Goal: Transaction & Acquisition: Purchase product/service

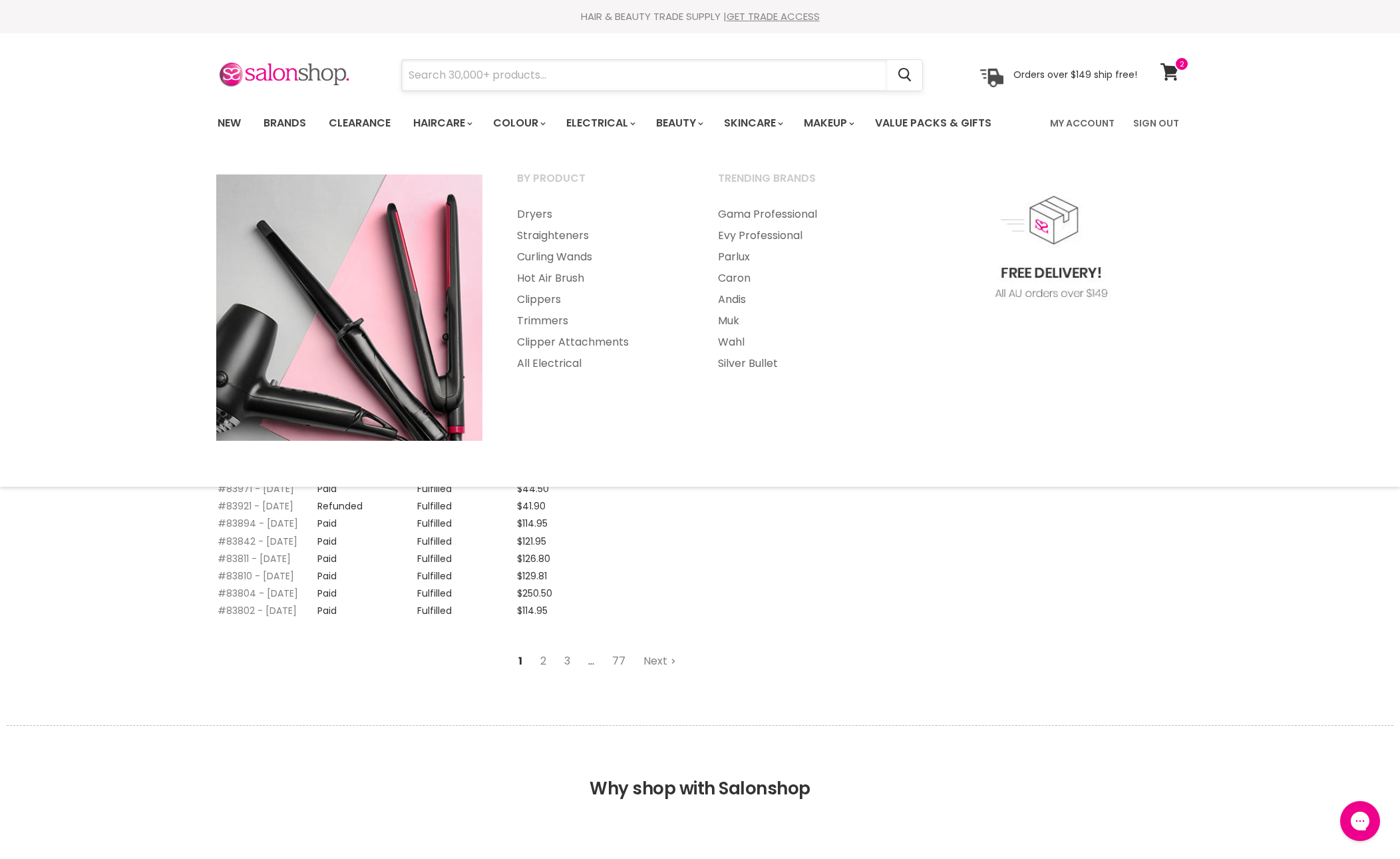
click at [599, 89] on input "Search" at bounding box center [645, 75] width 485 height 30
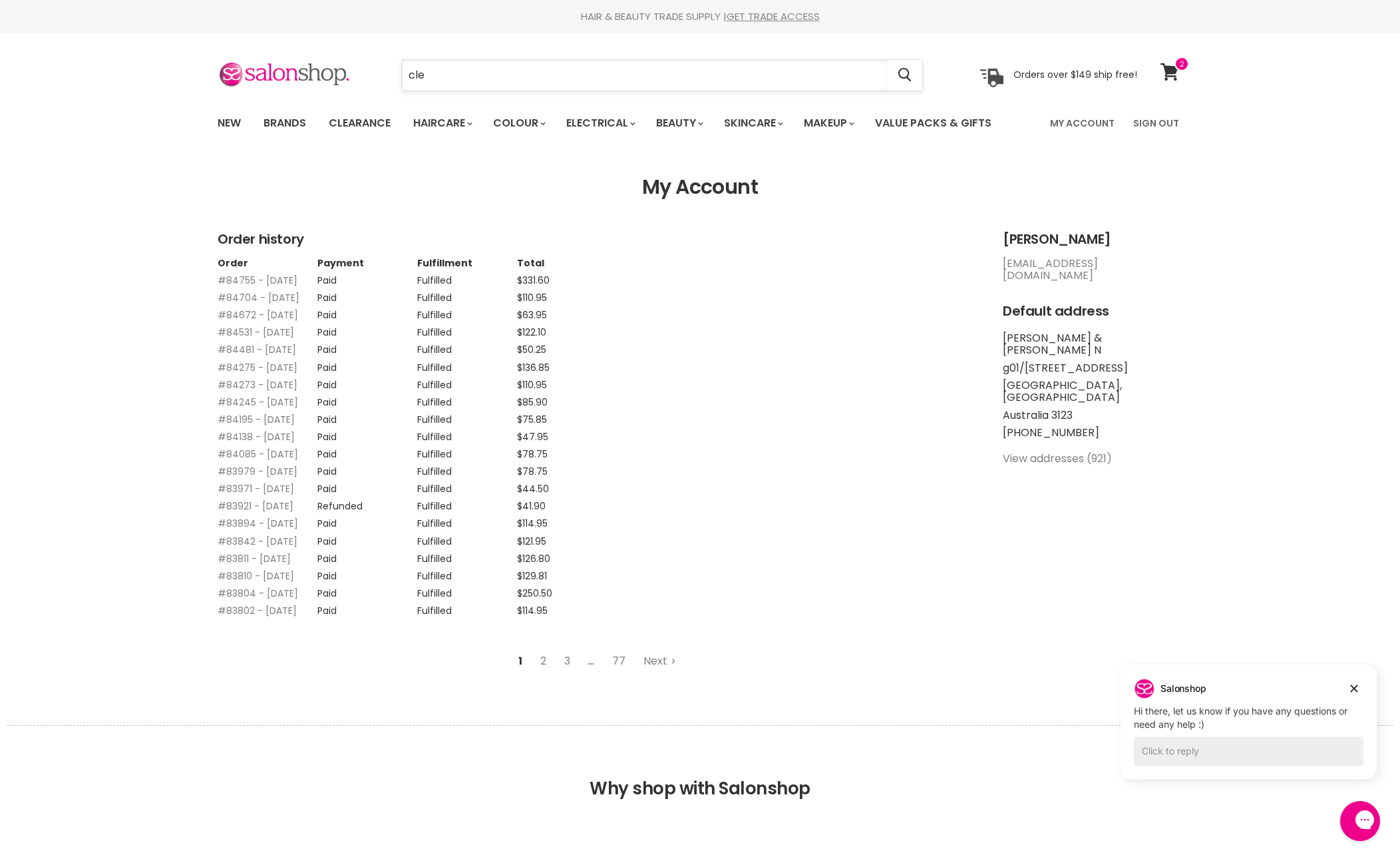
click at [537, 75] on input "cle" at bounding box center [645, 75] width 485 height 30
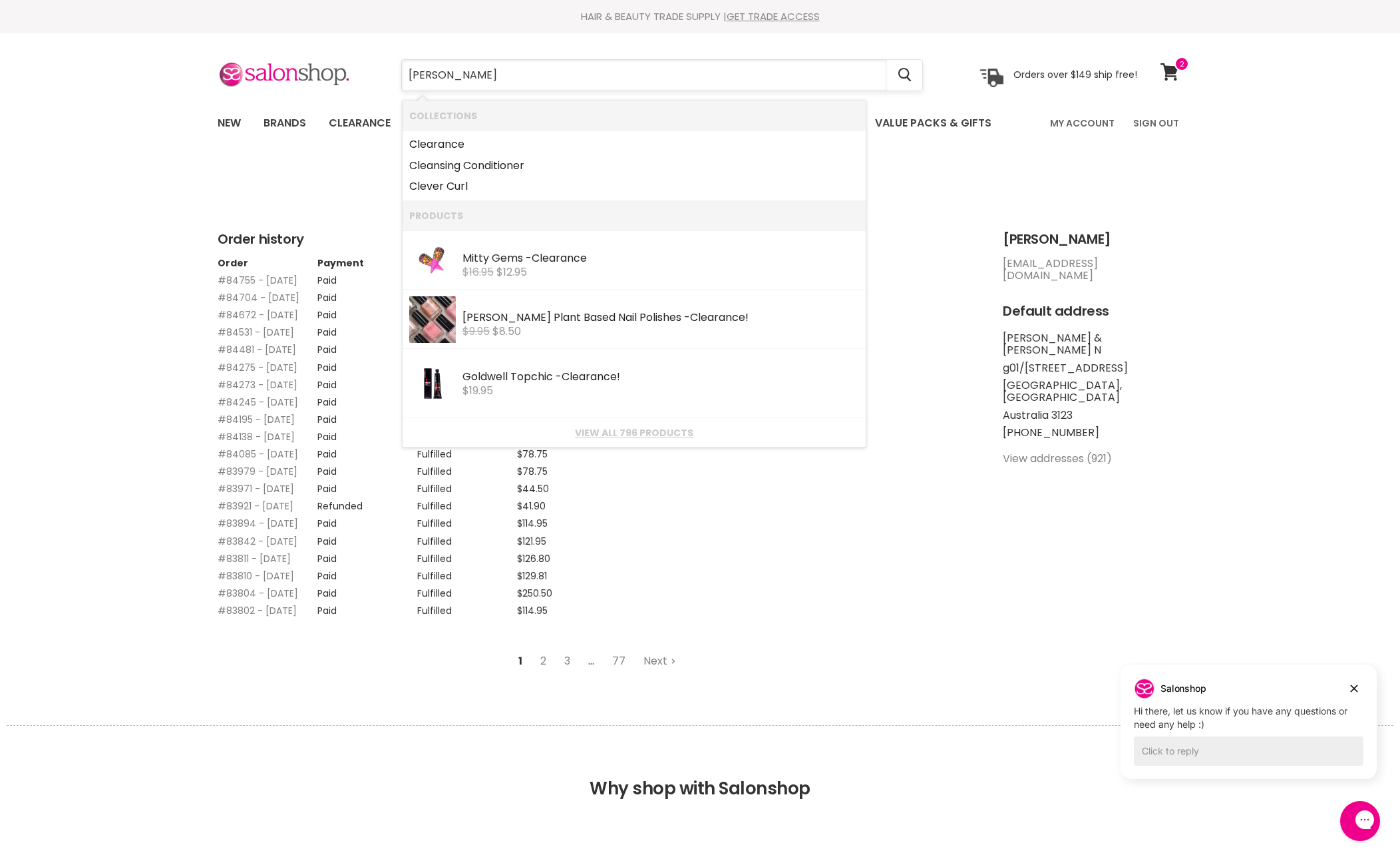
type input "clever"
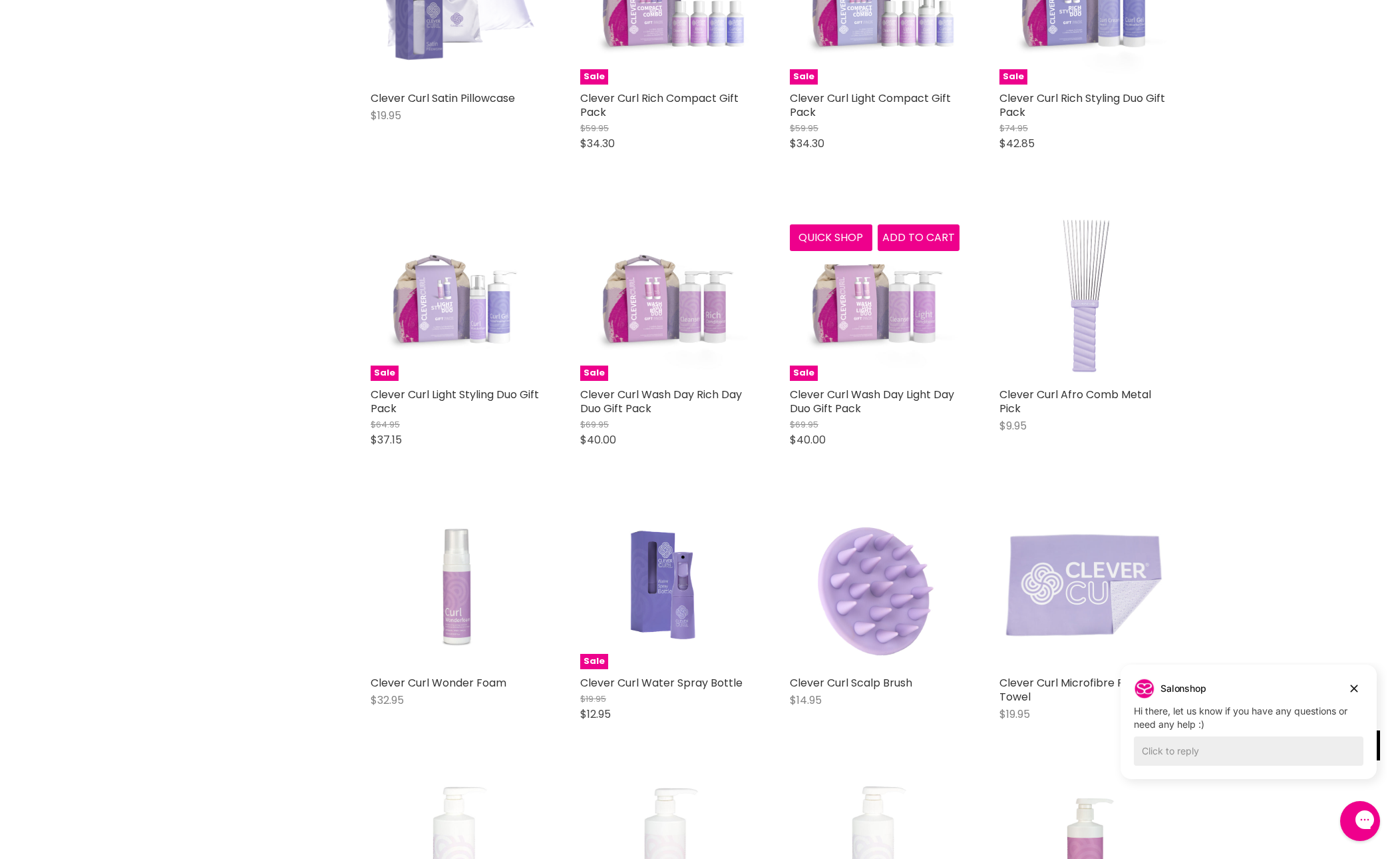
scroll to position [415, 0]
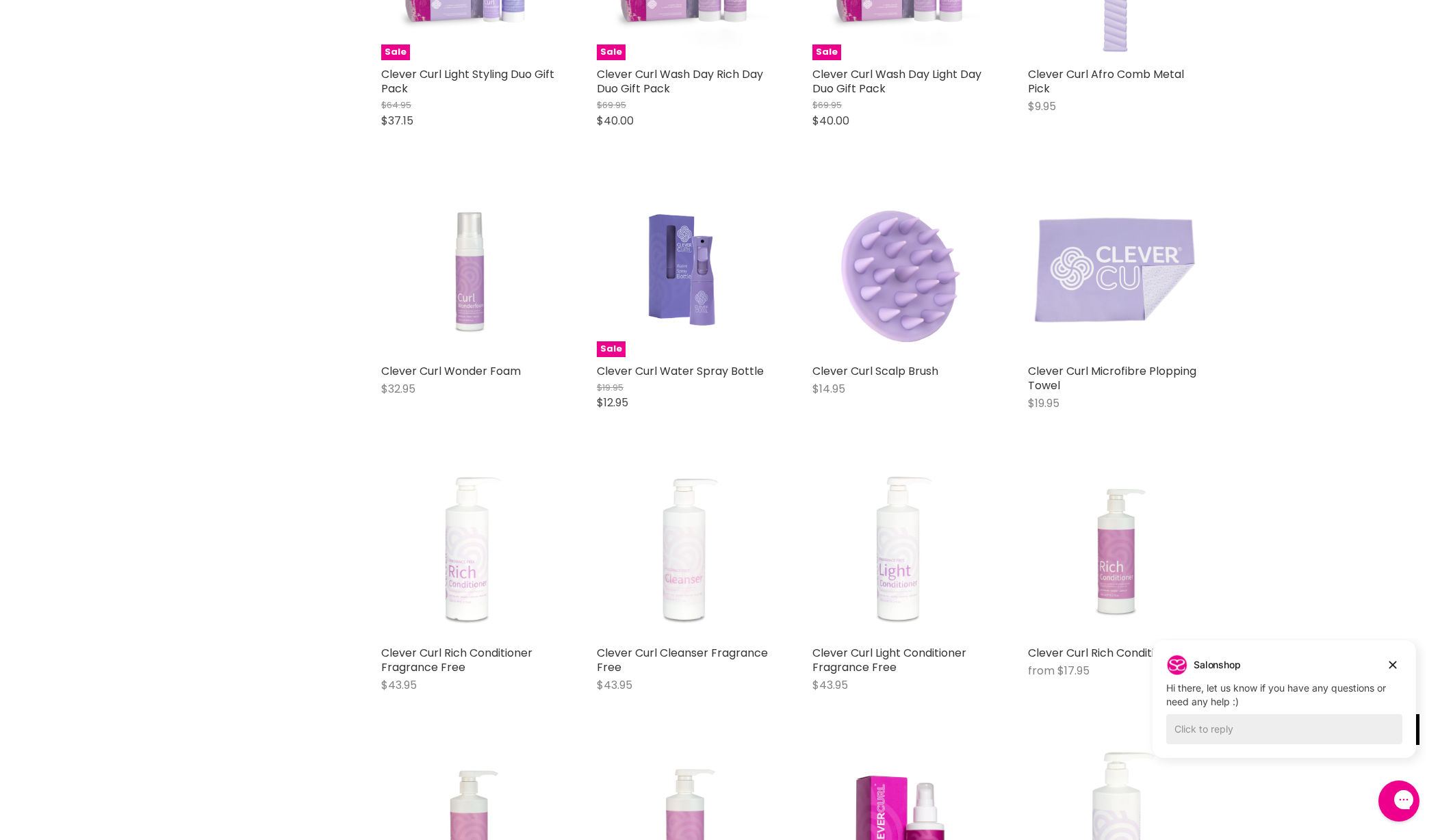
scroll to position [1623, 0]
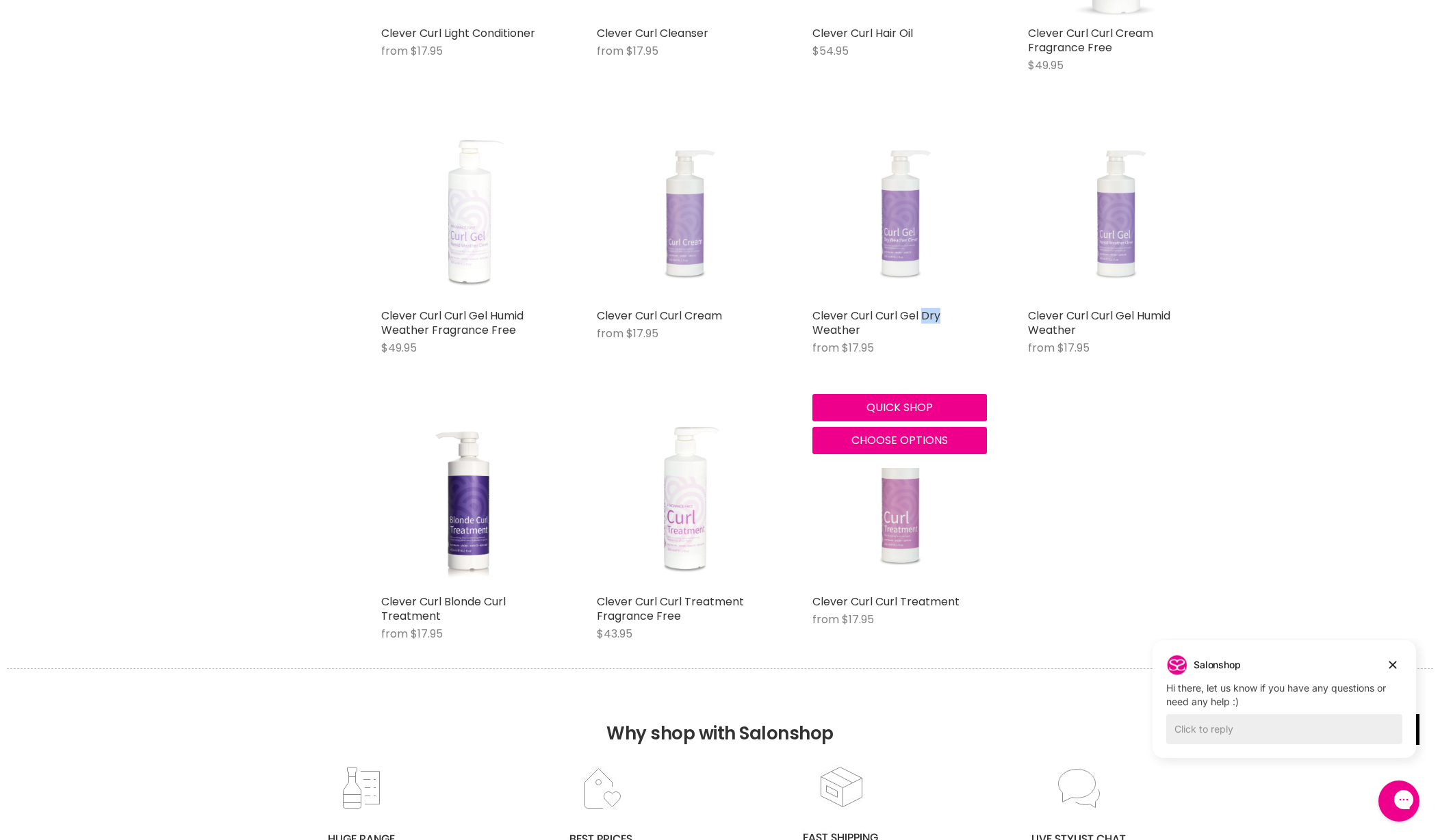
click at [891, 301] on img "Main content" at bounding box center [900, 215] width 131 height 175
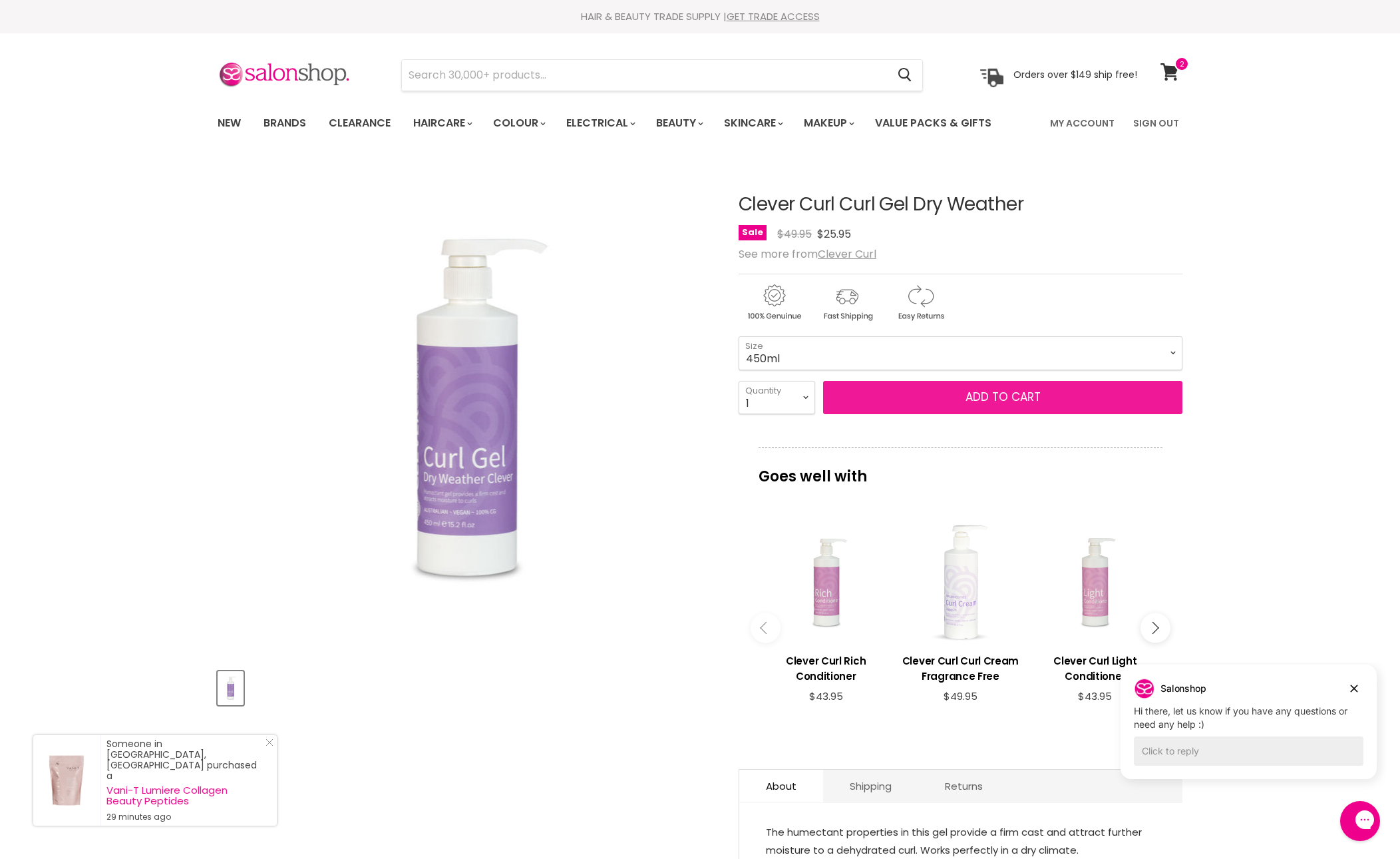
click at [982, 405] on span "Add to cart" at bounding box center [1004, 397] width 75 height 16
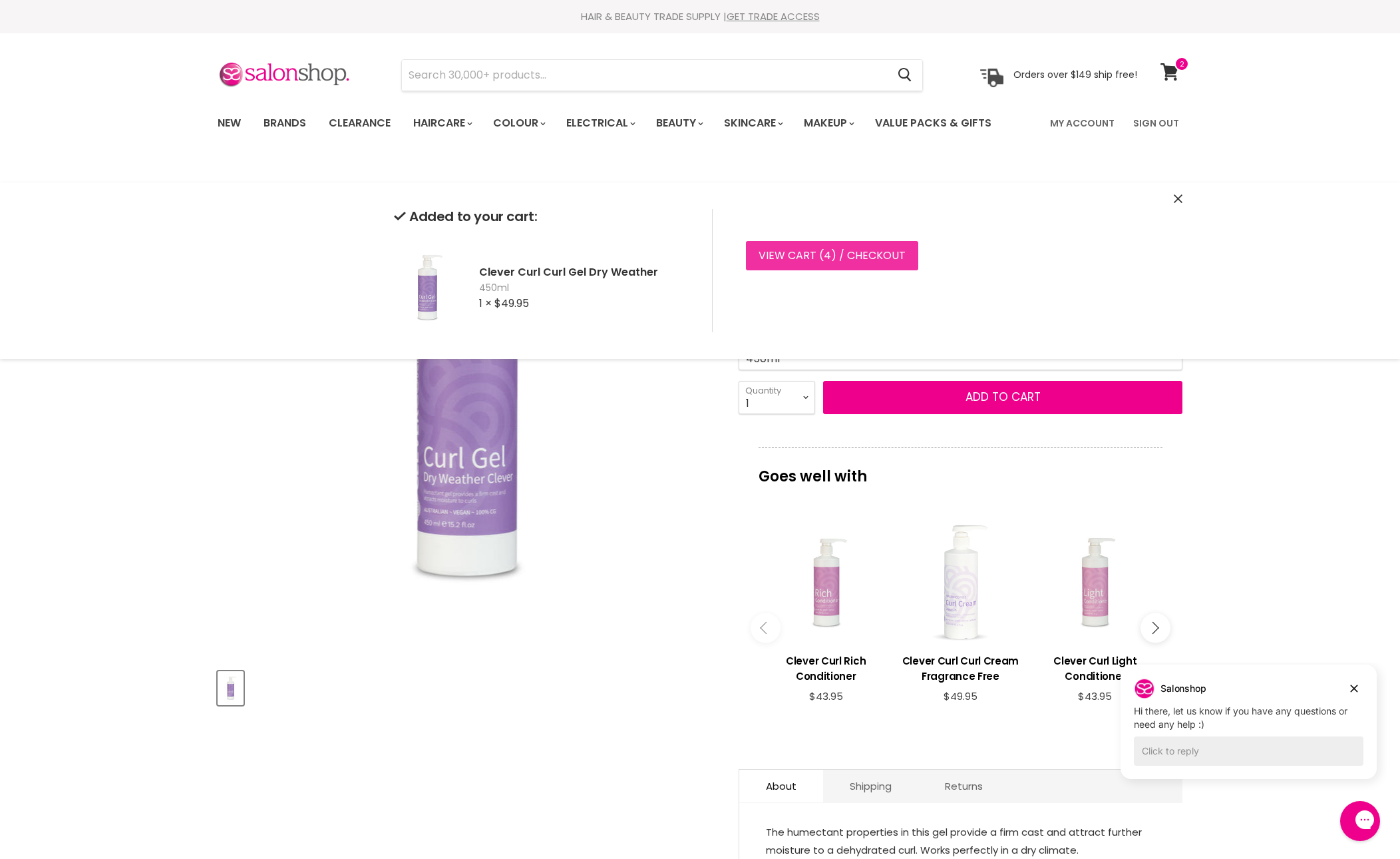
click at [911, 258] on link "View cart ( 4 ) / Checkout" at bounding box center [831, 256] width 172 height 30
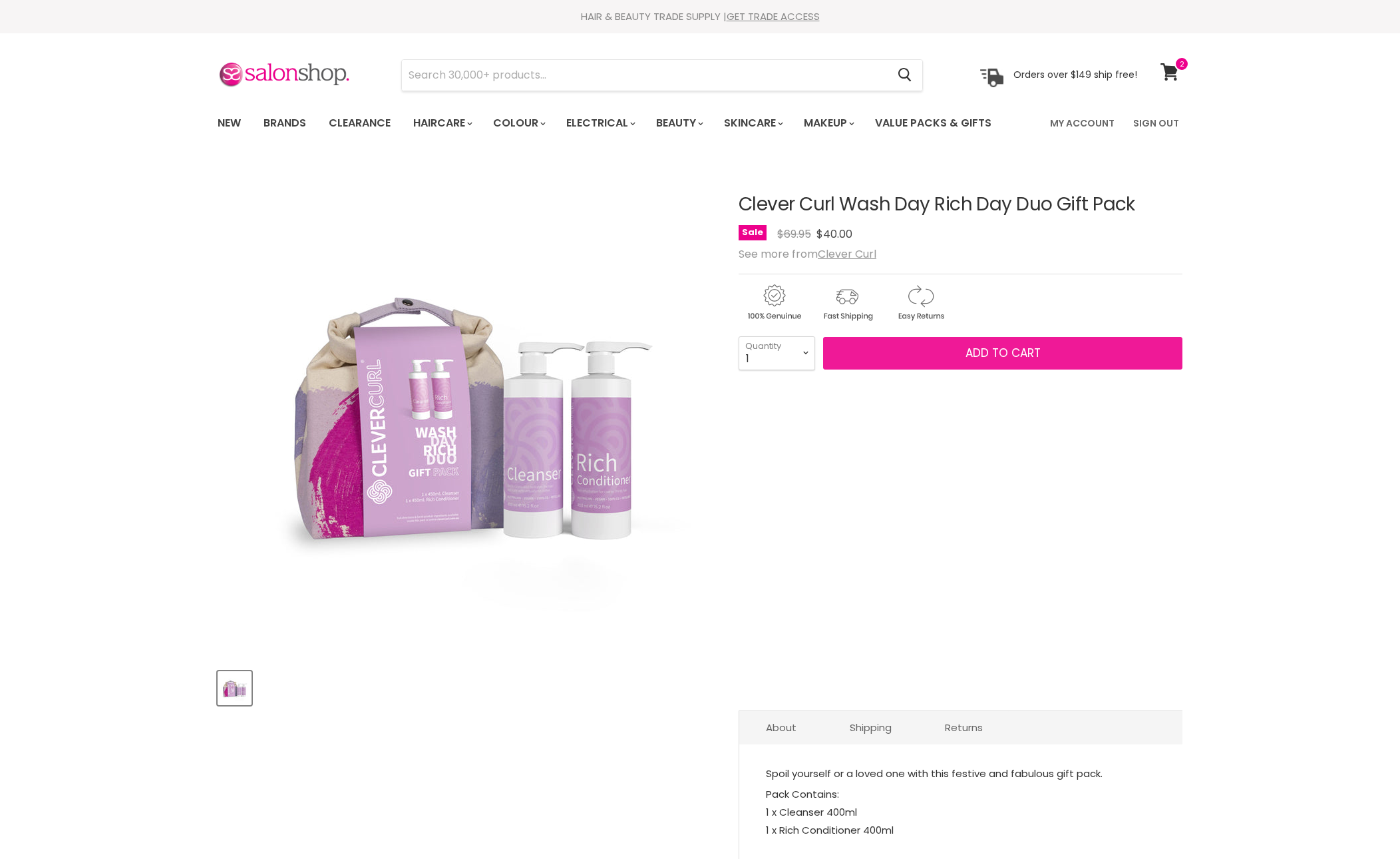
click at [1032, 361] on span "Add to cart" at bounding box center [1004, 353] width 75 height 16
